Goal: Find specific page/section: Find specific page/section

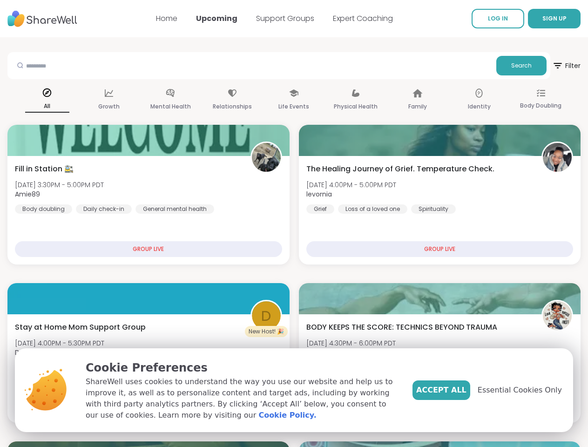
click at [542, 19] on span "SIGN UP" at bounding box center [554, 18] width 24 height 8
click at [552, 66] on span "Filter" at bounding box center [566, 65] width 28 height 22
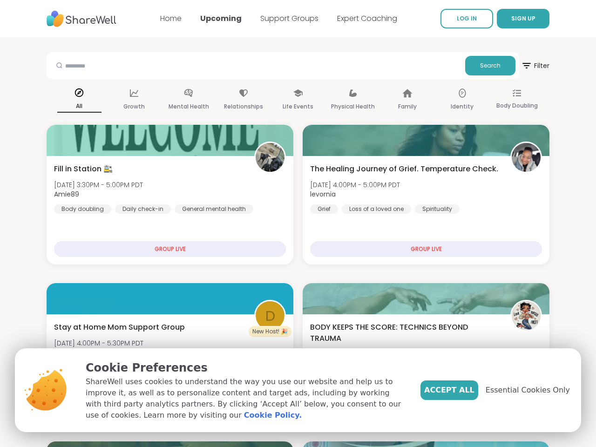
click at [78, 100] on div "All" at bounding box center [79, 100] width 44 height 34
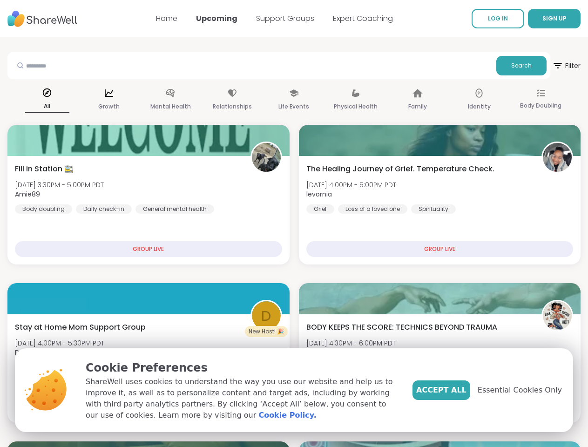
click at [131, 100] on div "Growth" at bounding box center [109, 100] width 44 height 34
